Goal: Information Seeking & Learning: Learn about a topic

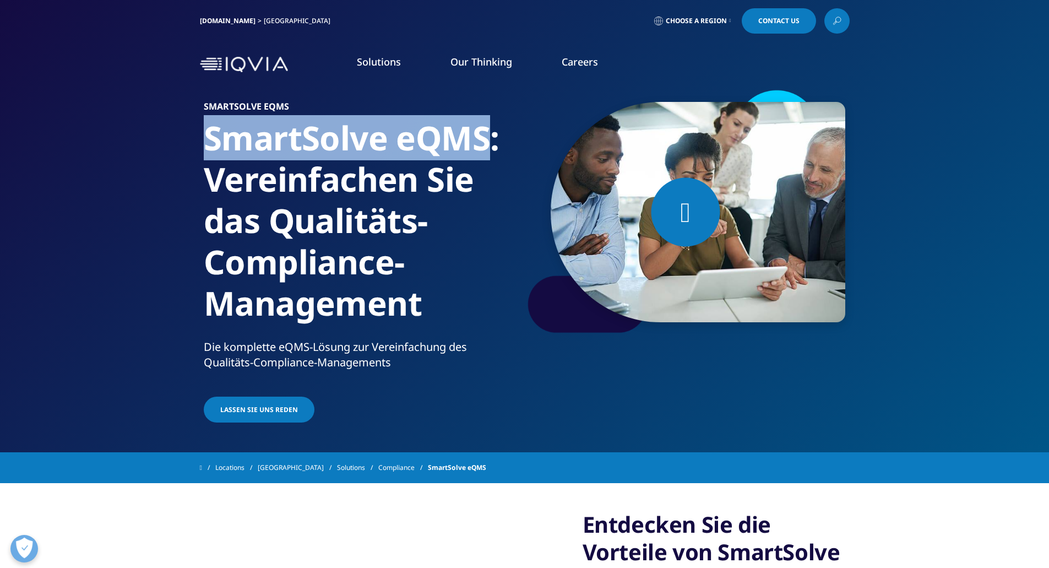
click at [69, 186] on link "Compliance" at bounding box center [82, 190] width 49 height 12
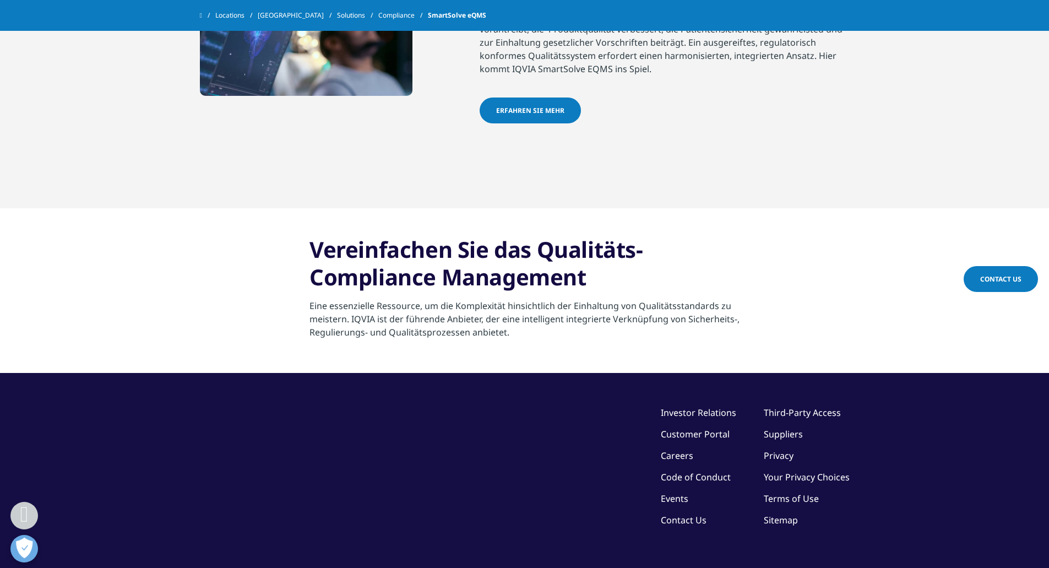
scroll to position [2148, 0]
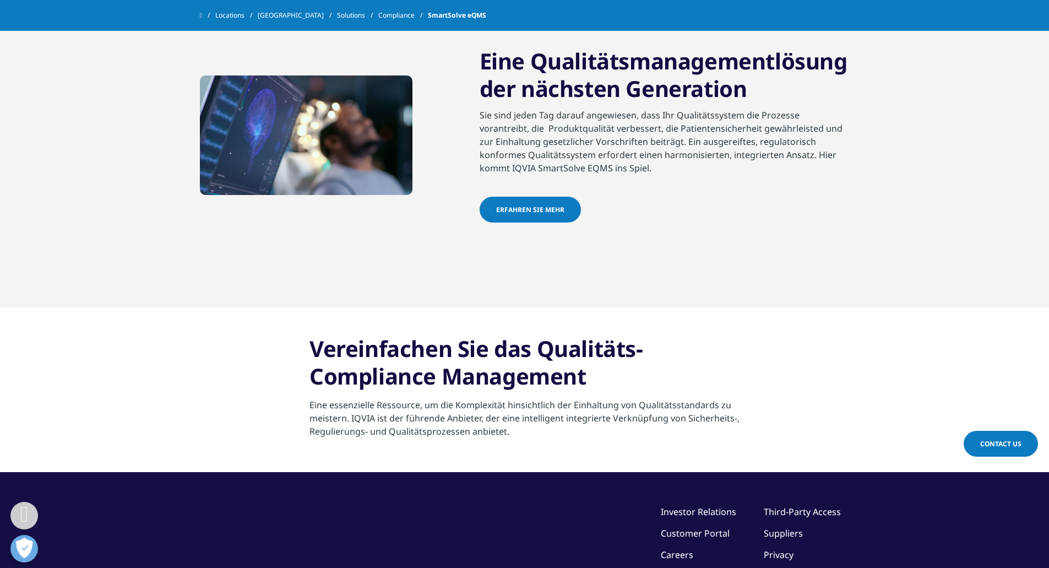
click at [526, 202] on link "Erfahren Sie mehr" at bounding box center [530, 210] width 101 height 26
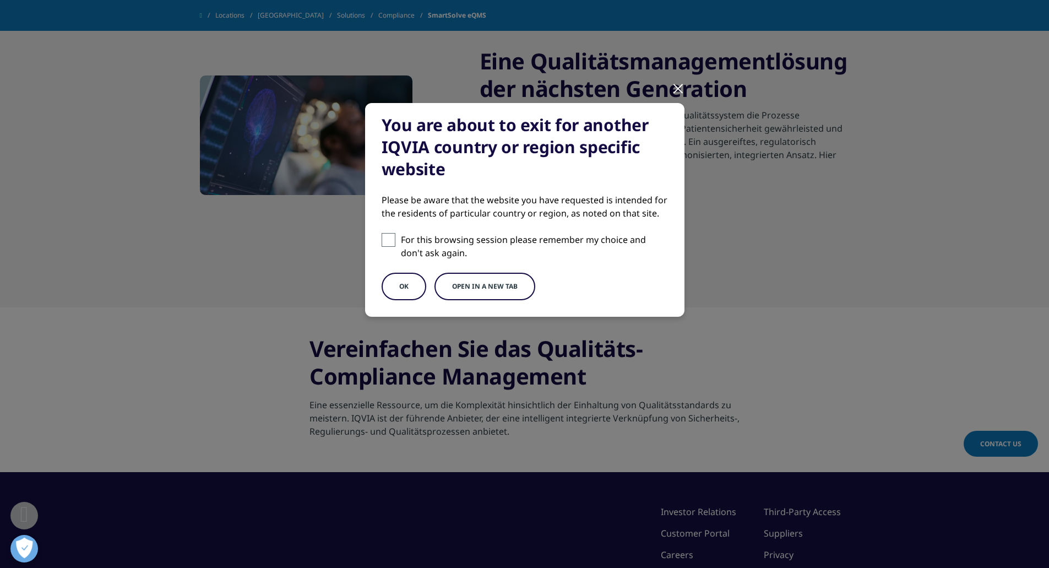
click at [409, 290] on button "OK" at bounding box center [404, 287] width 45 height 28
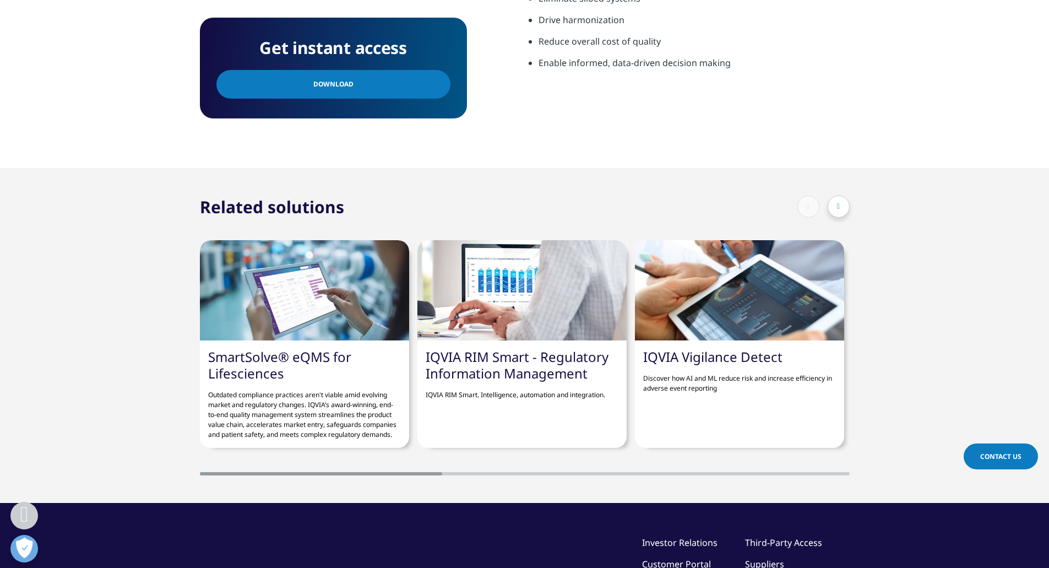
scroll to position [606, 0]
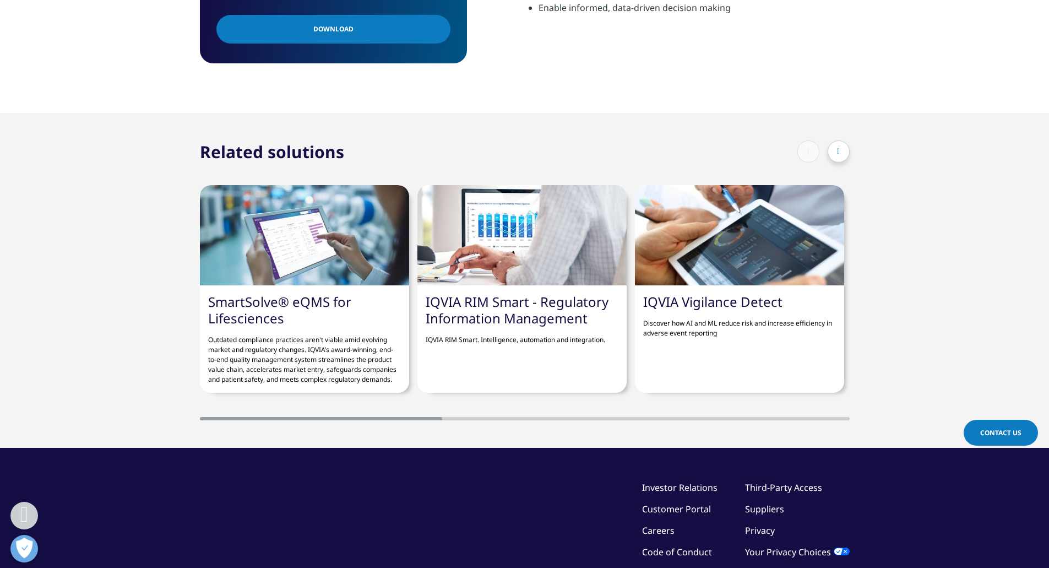
click at [256, 308] on link "SmartSolve® eQMS for Lifesciences" at bounding box center [279, 309] width 143 height 35
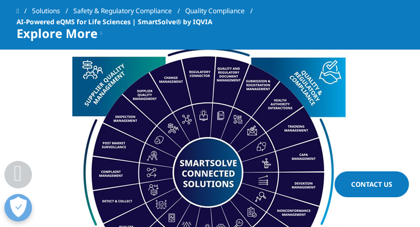
scroll to position [1300, 0]
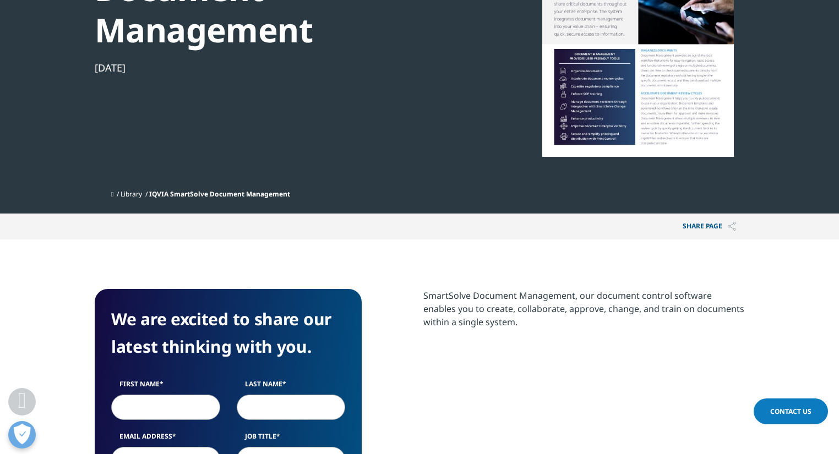
scroll to position [426, 273]
